Goal: Find specific page/section: Find specific page/section

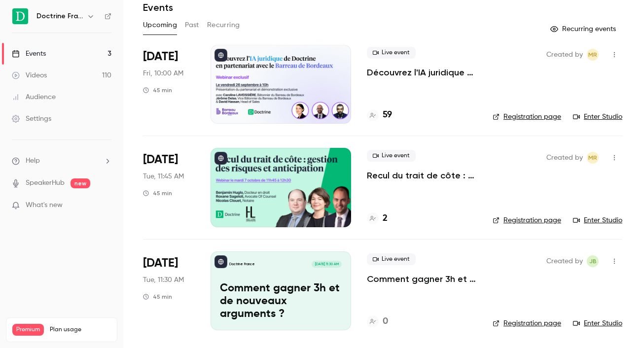
scroll to position [39, 0]
click at [303, 189] on div at bounding box center [281, 188] width 141 height 79
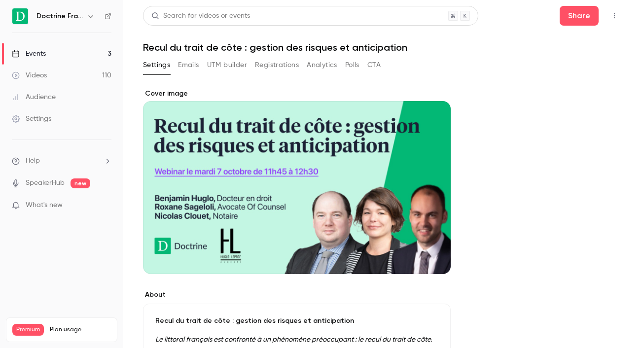
click at [73, 53] on link "Events 3" at bounding box center [61, 54] width 123 height 22
